Goal: Transaction & Acquisition: Purchase product/service

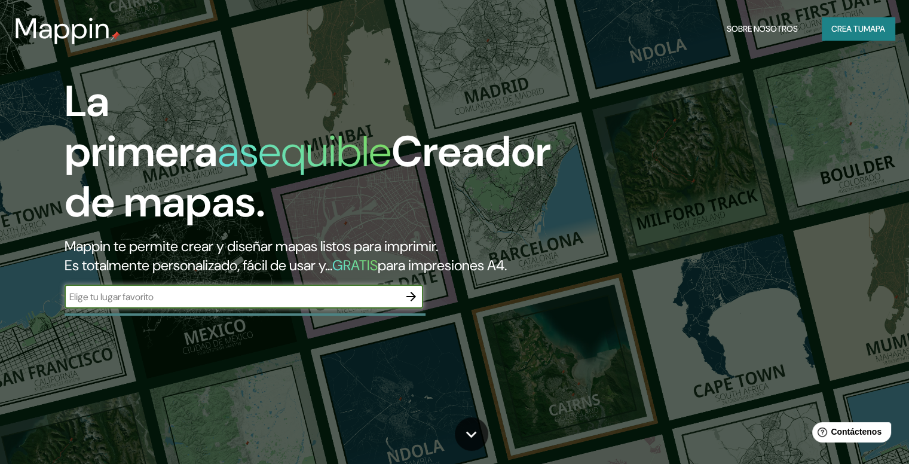
click at [328, 304] on input "text" at bounding box center [232, 297] width 335 height 14
type input "villeta"
click at [405, 304] on icon "button" at bounding box center [411, 296] width 14 height 14
click at [162, 304] on input "text" at bounding box center [232, 297] width 335 height 14
type input "villeta paraguay"
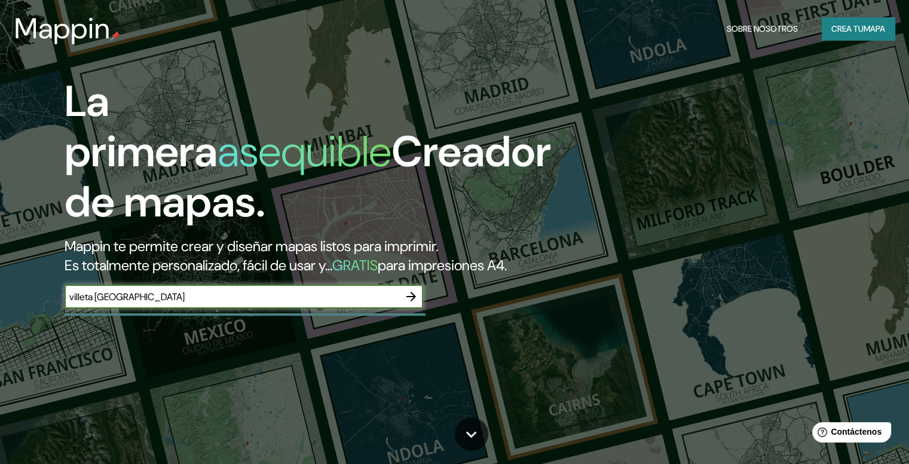
click at [403, 309] on button "button" at bounding box center [411, 297] width 24 height 24
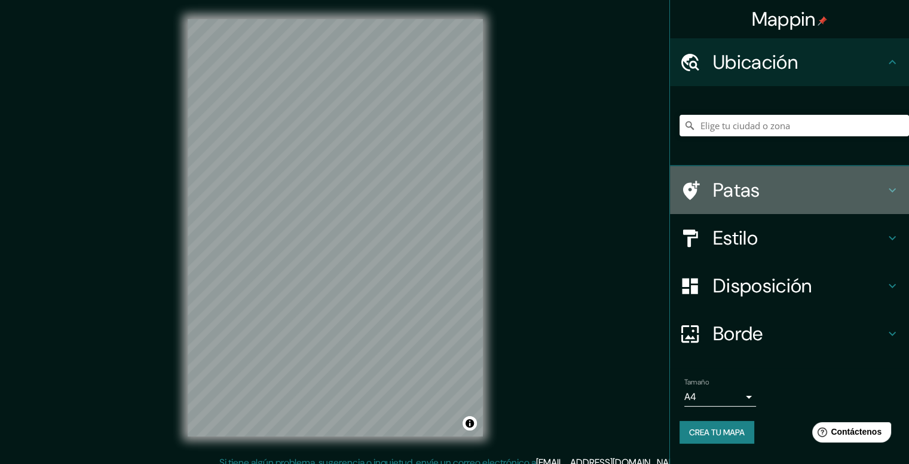
click at [772, 187] on h4 "Patas" at bounding box center [799, 190] width 172 height 24
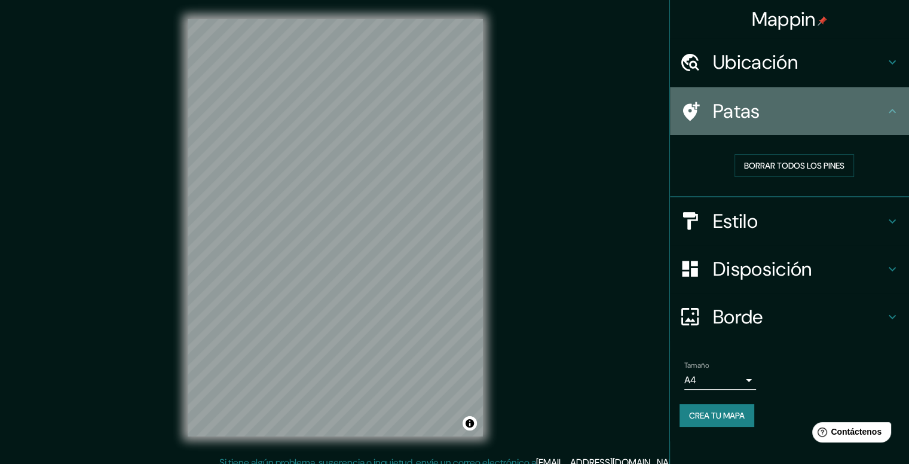
click at [854, 106] on h4 "Patas" at bounding box center [799, 111] width 172 height 24
click at [889, 108] on icon at bounding box center [893, 111] width 14 height 14
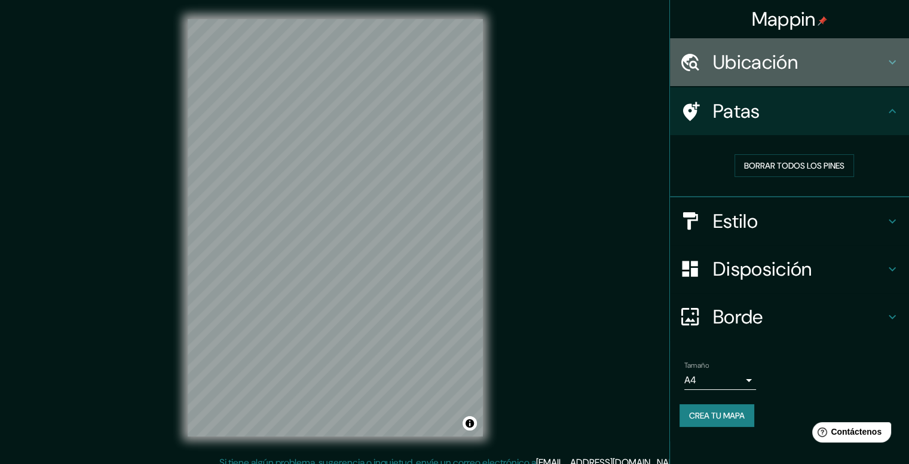
click at [884, 65] on h4 "Ubicación" at bounding box center [799, 62] width 172 height 24
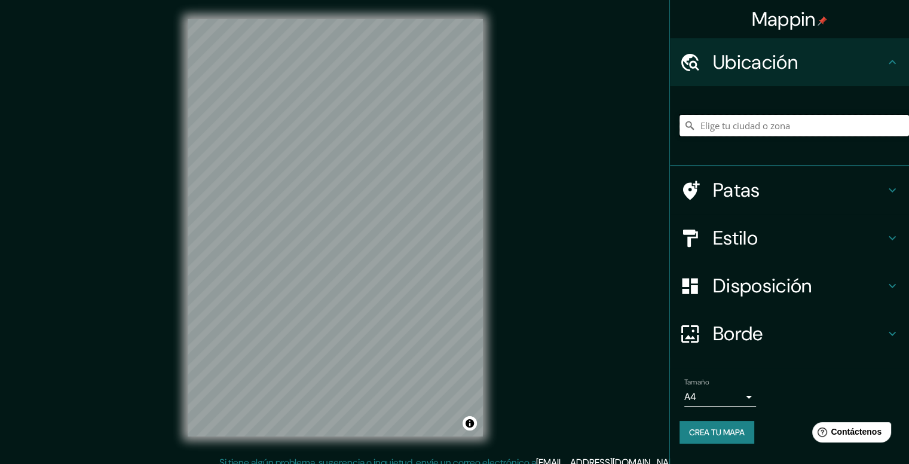
click at [801, 130] on input "Elige tu ciudad o zona" at bounding box center [795, 126] width 230 height 22
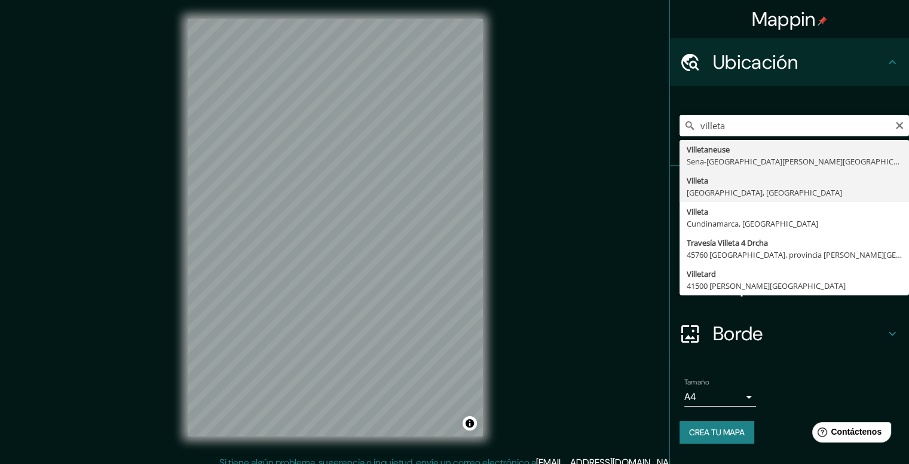
type input "Villeta, Departamento Central, Paraguay"
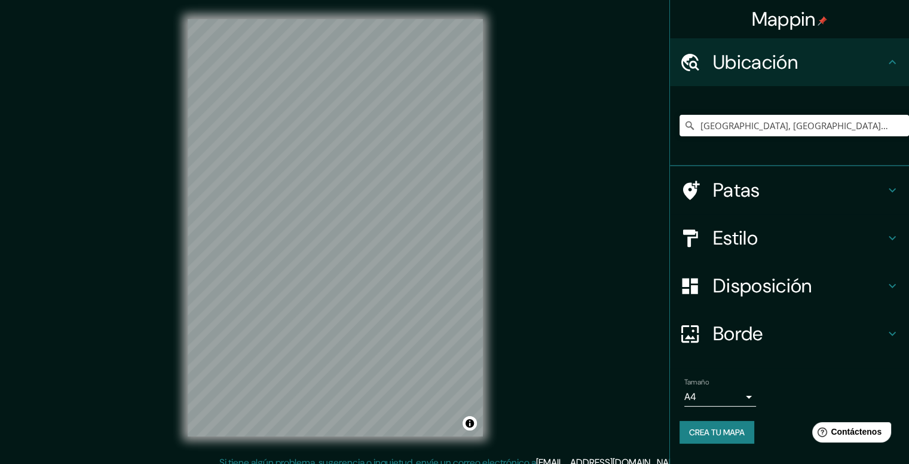
click at [801, 235] on h4 "Estilo" at bounding box center [799, 238] width 172 height 24
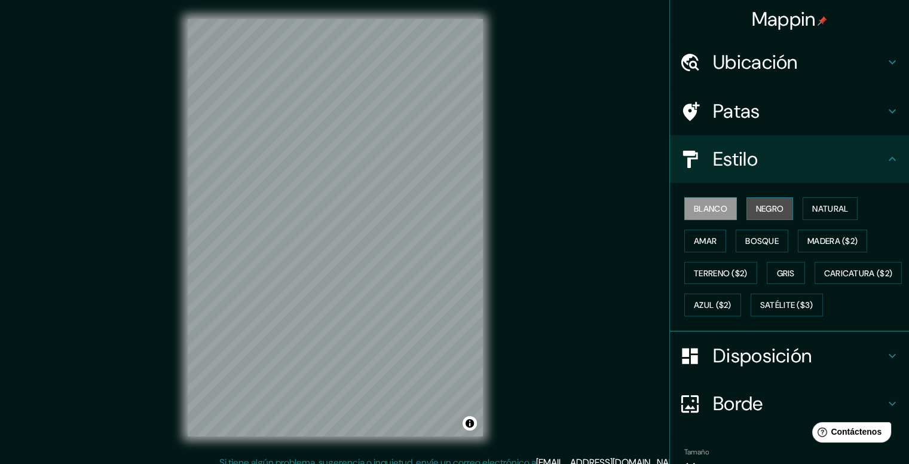
click at [771, 206] on font "Negro" at bounding box center [770, 208] width 28 height 11
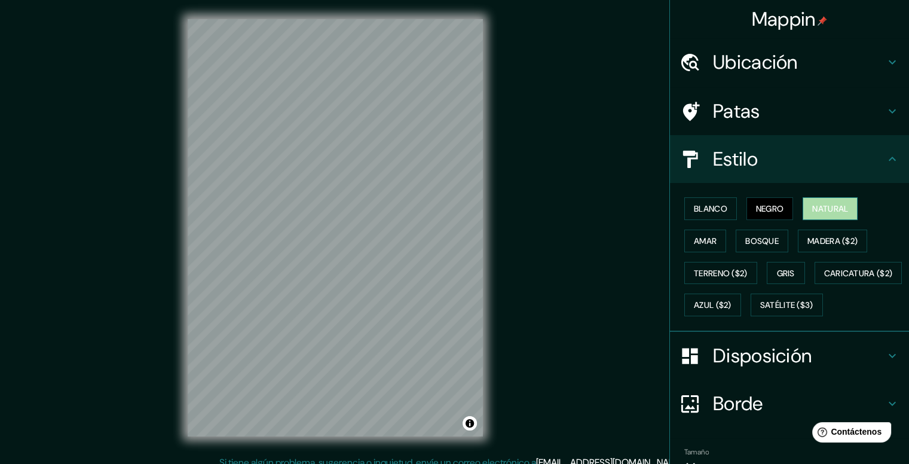
click at [813, 206] on font "Natural" at bounding box center [831, 208] width 36 height 11
click at [697, 242] on font "Amar" at bounding box center [705, 241] width 23 height 11
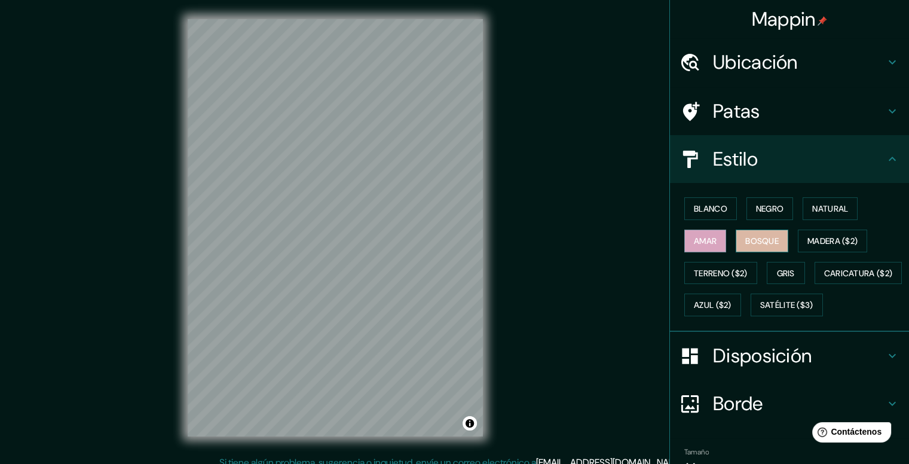
click at [746, 242] on font "Bosque" at bounding box center [762, 241] width 33 height 11
click at [816, 237] on font "Madera ($2)" at bounding box center [833, 241] width 50 height 11
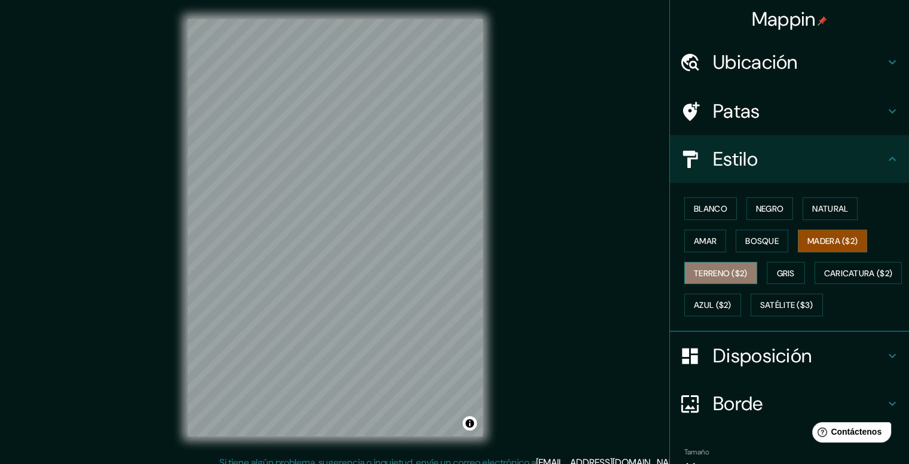
click at [703, 276] on font "Terreno ($2)" at bounding box center [721, 273] width 54 height 11
click at [807, 231] on button "Madera ($2)" at bounding box center [832, 241] width 69 height 23
click at [700, 209] on font "Blanco" at bounding box center [710, 208] width 33 height 11
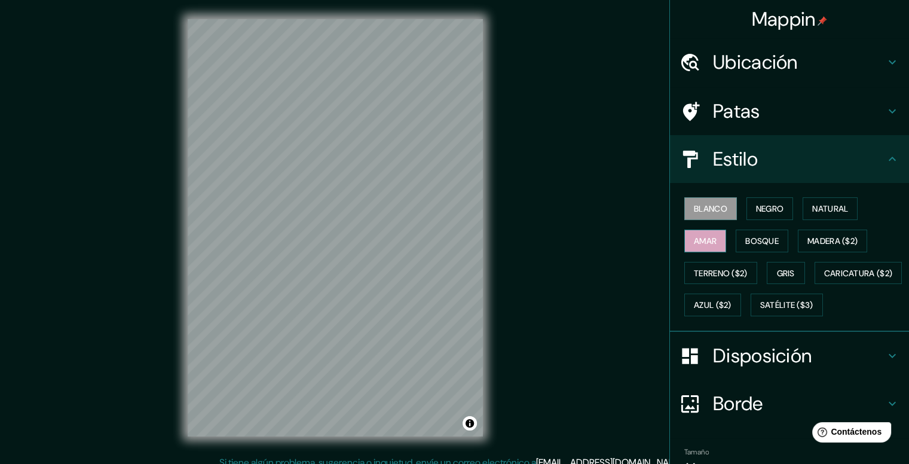
click at [698, 240] on font "Amar" at bounding box center [705, 241] width 23 height 11
click at [718, 269] on font "Terreno ($2)" at bounding box center [721, 273] width 54 height 11
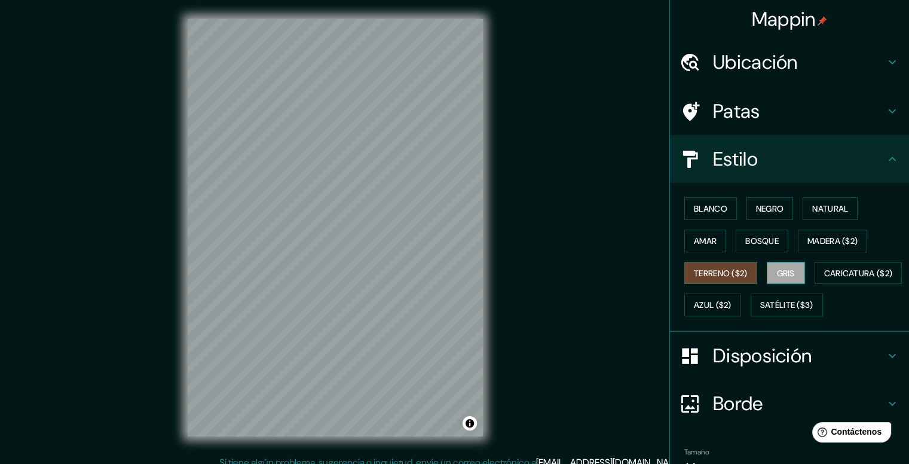
click at [778, 268] on font "Gris" at bounding box center [786, 273] width 18 height 11
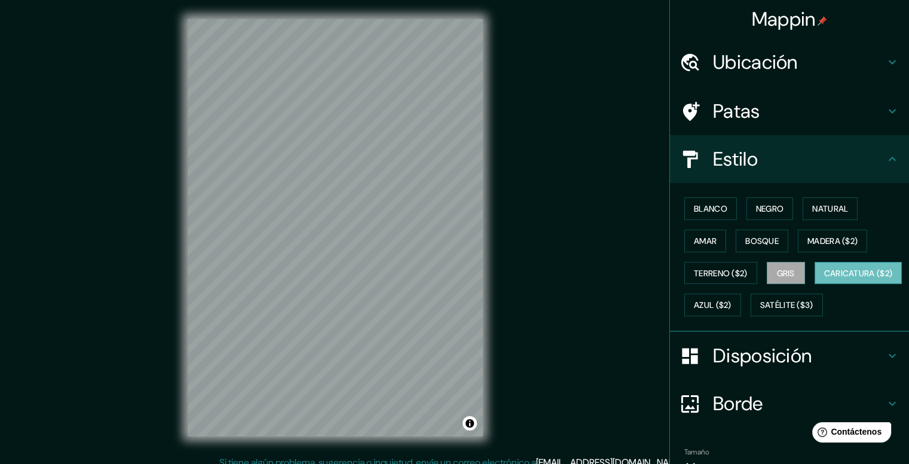
click at [825, 279] on font "Caricatura ($2)" at bounding box center [859, 273] width 69 height 11
click at [732, 301] on font "Azul ($2)" at bounding box center [713, 305] width 38 height 11
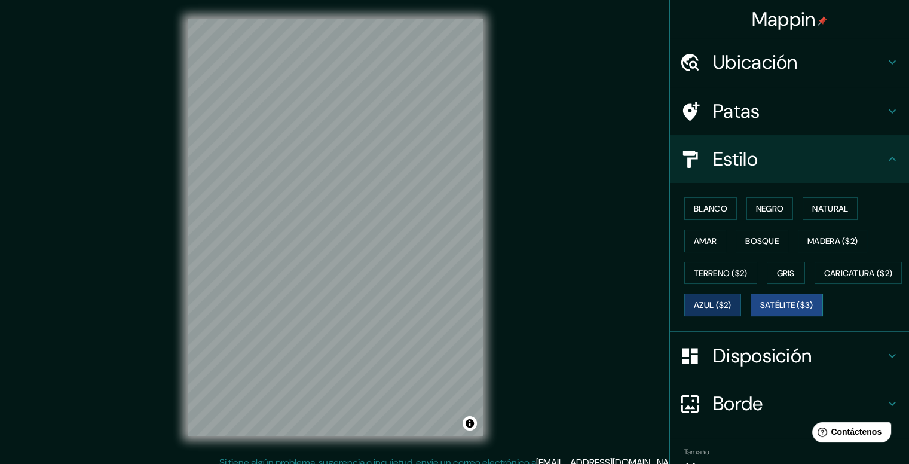
click at [761, 313] on font "Satélite ($3)" at bounding box center [787, 305] width 53 height 16
click at [706, 209] on font "Blanco" at bounding box center [710, 208] width 33 height 11
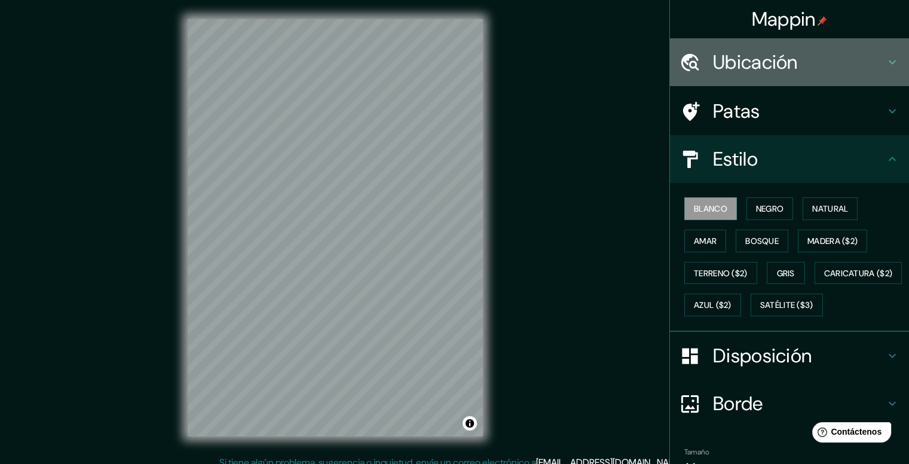
click at [841, 70] on h4 "Ubicación" at bounding box center [799, 62] width 172 height 24
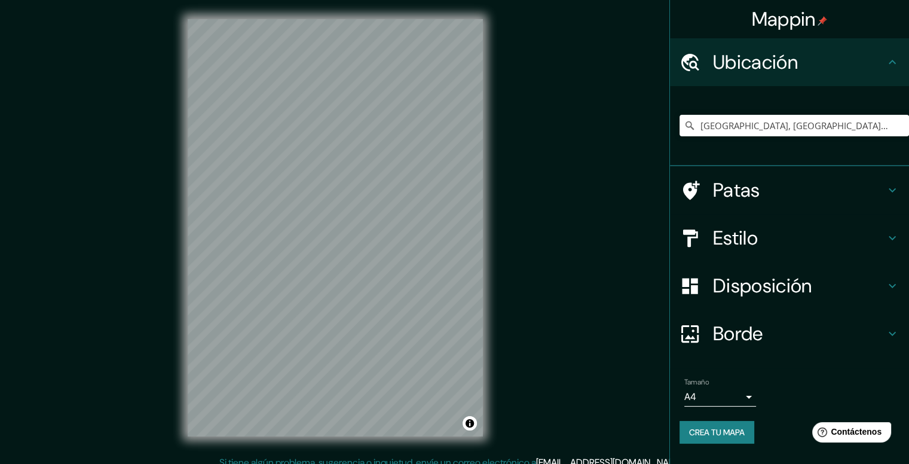
click at [842, 72] on h4 "Ubicación" at bounding box center [799, 62] width 172 height 24
click at [811, 190] on h4 "Patas" at bounding box center [799, 190] width 172 height 24
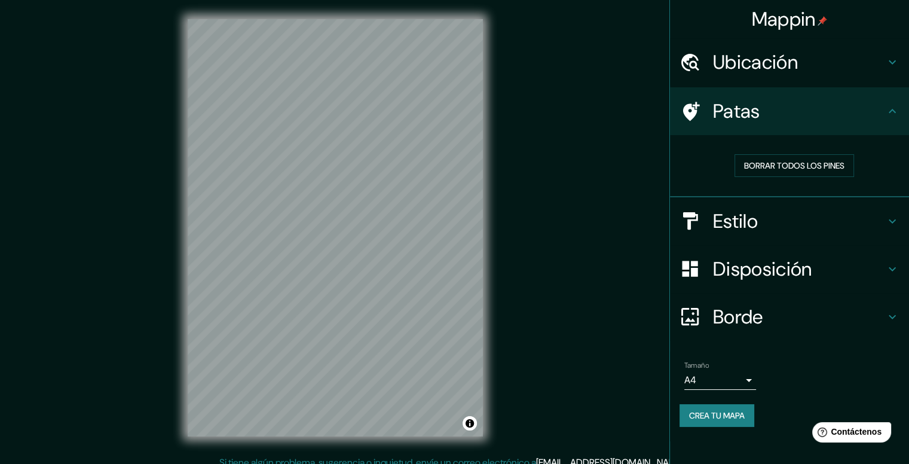
click at [868, 108] on h4 "Patas" at bounding box center [799, 111] width 172 height 24
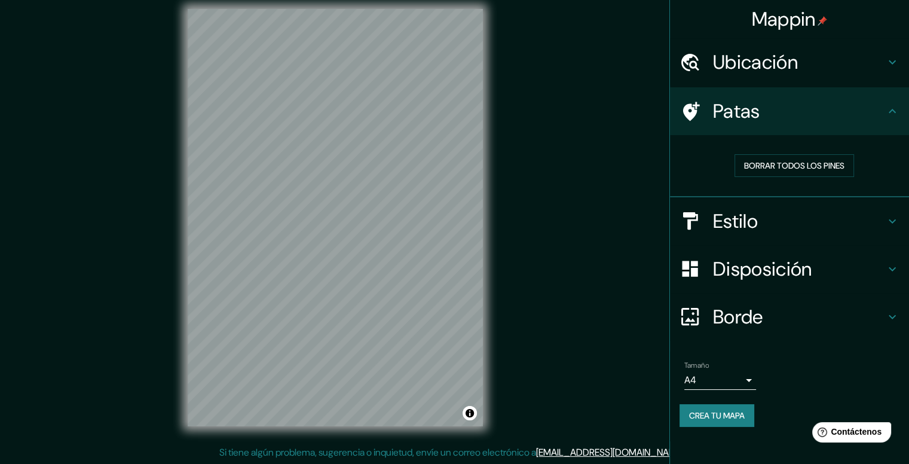
scroll to position [11, 0]
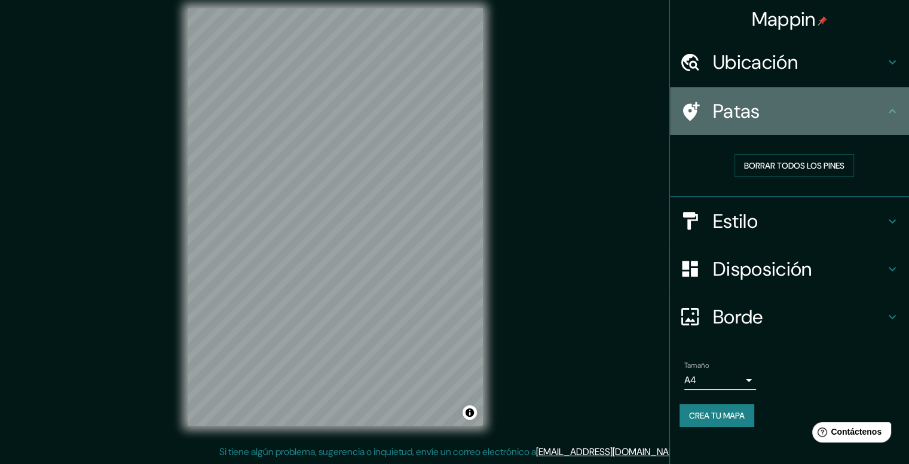
click at [808, 123] on div "Patas" at bounding box center [789, 111] width 239 height 48
